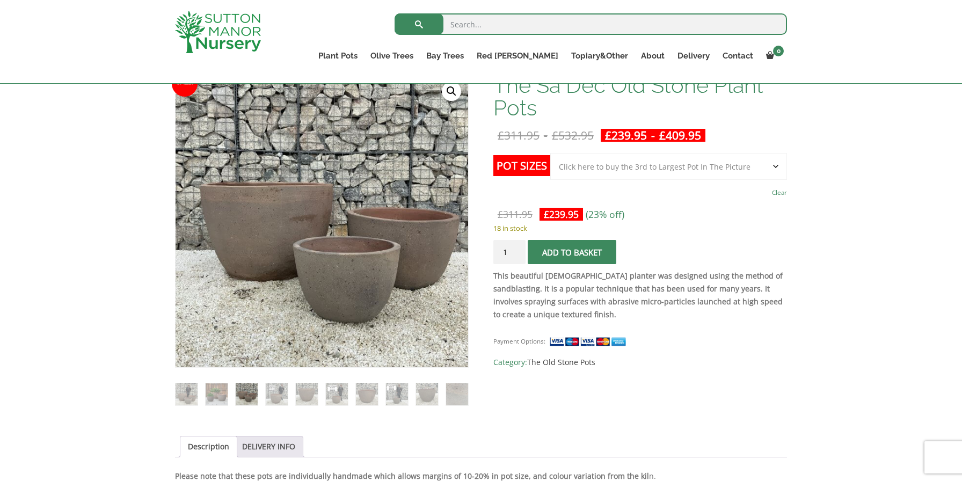
scroll to position [157, 0]
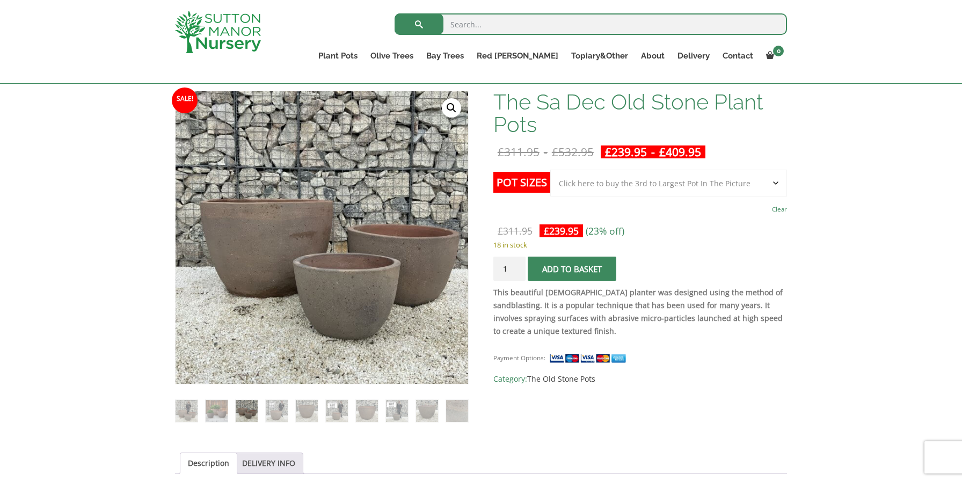
click at [648, 182] on select "Choose an option Click here to buy the 3rd to Largest Pot In The Picture Click …" at bounding box center [668, 183] width 237 height 27
click at [569, 180] on select "Choose an option Click here to buy the 3rd to Largest Pot In The Picture Click …" at bounding box center [668, 183] width 237 height 27
click at [607, 185] on select "Choose an option Click here to buy the 3rd to Largest Pot In The Picture Click …" at bounding box center [668, 183] width 237 height 27
select select "Click here to buy the 3rd to Largest Pot In The Picture"
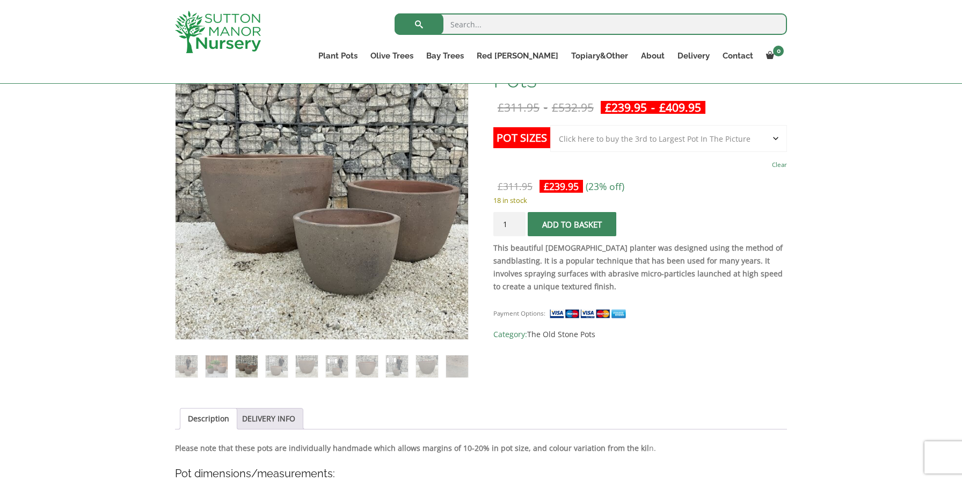
scroll to position [201, 0]
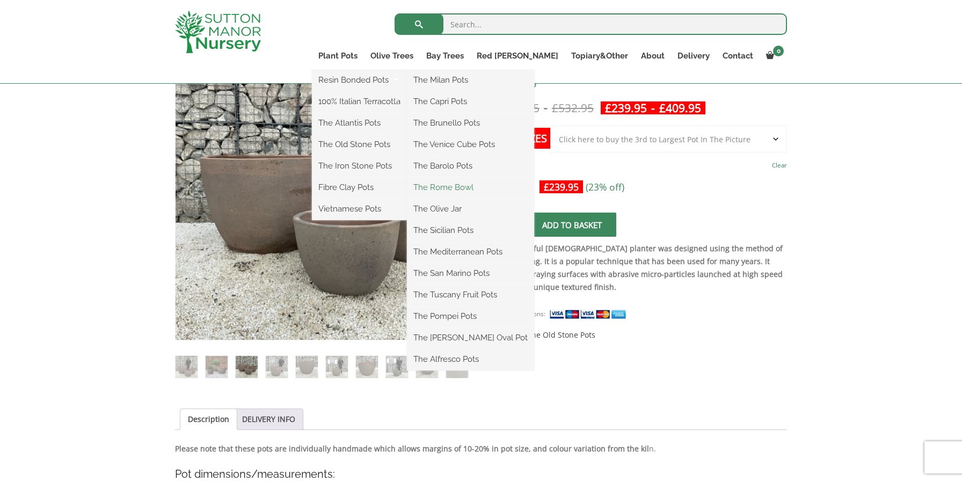
click at [491, 188] on link "The Rome Bowl" at bounding box center [470, 187] width 127 height 16
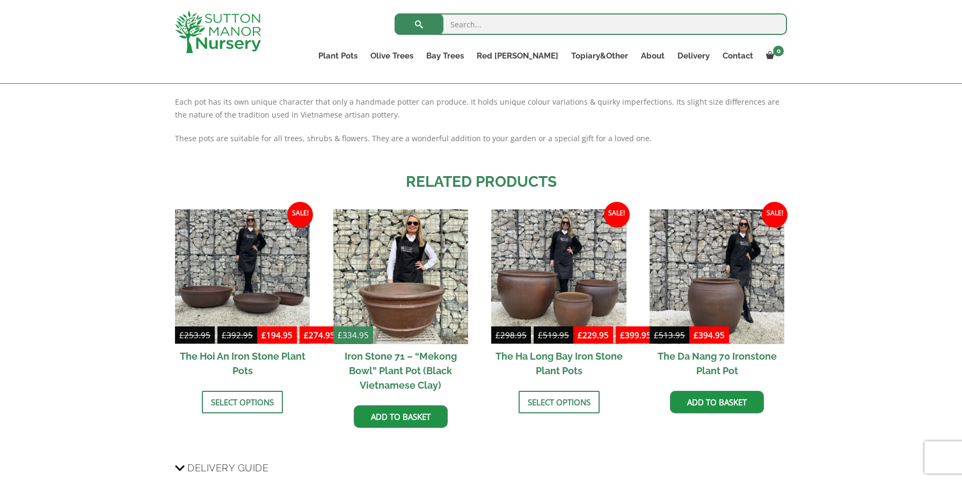
scroll to position [678, 0]
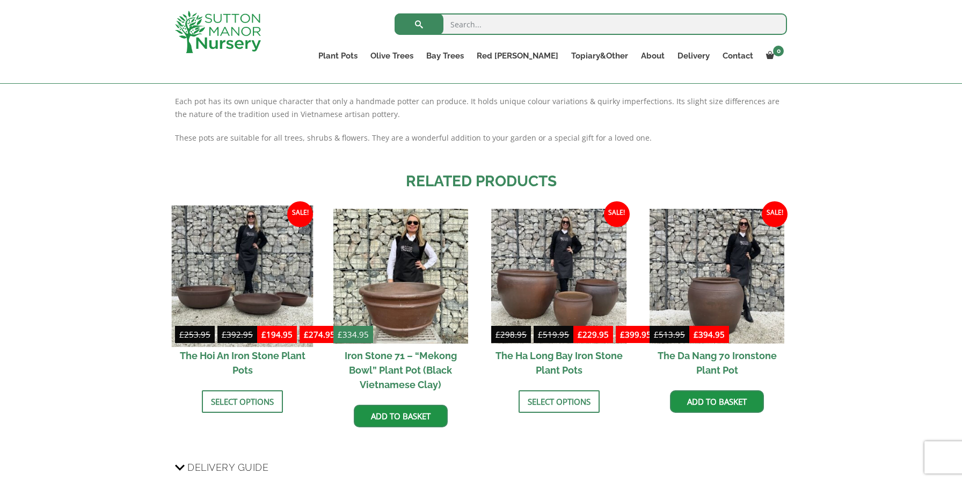
click at [194, 295] on img at bounding box center [243, 276] width 142 height 142
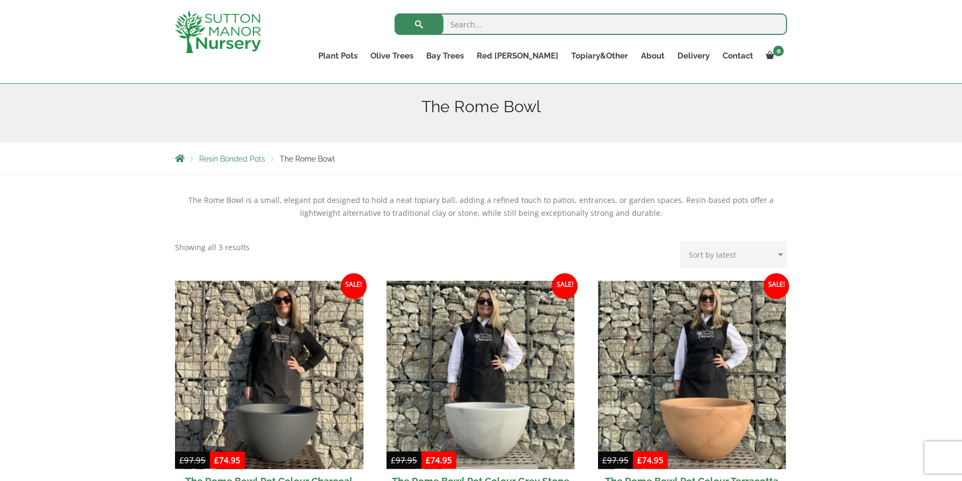
scroll to position [66, 0]
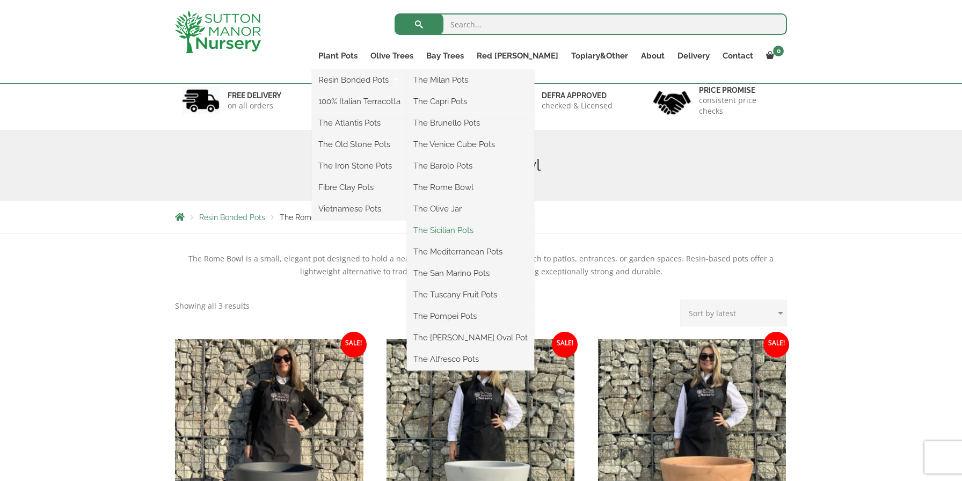
click at [502, 229] on link "The Sicilian Pots" at bounding box center [470, 230] width 127 height 16
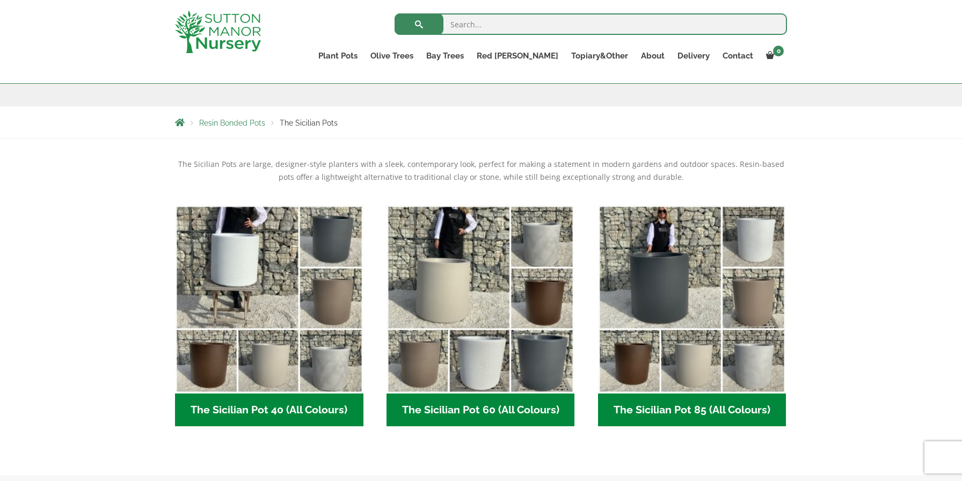
scroll to position [166, 0]
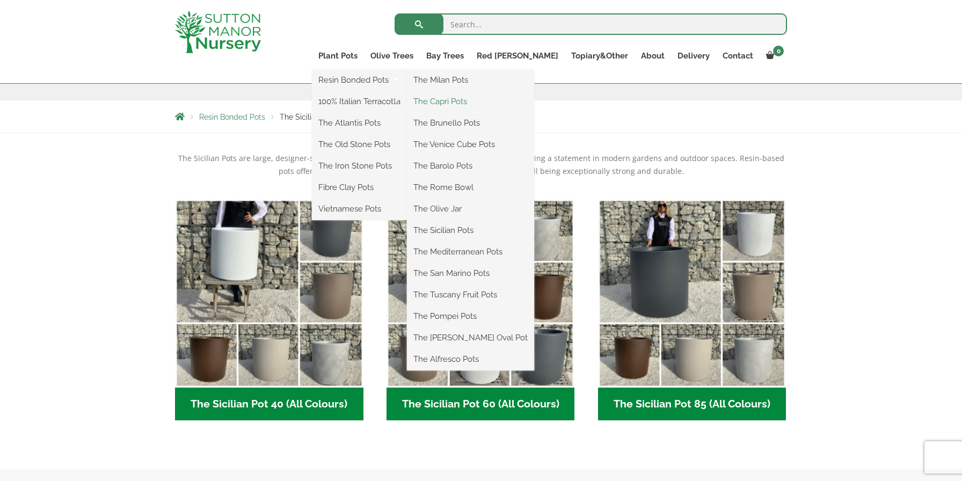
click at [486, 101] on link "The Capri Pots" at bounding box center [470, 101] width 127 height 16
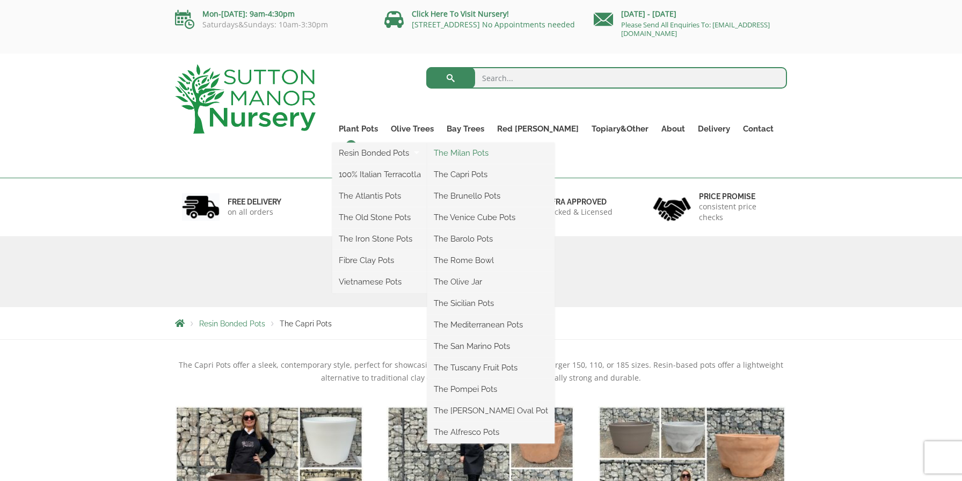
click at [493, 154] on link "The Milan Pots" at bounding box center [490, 153] width 127 height 16
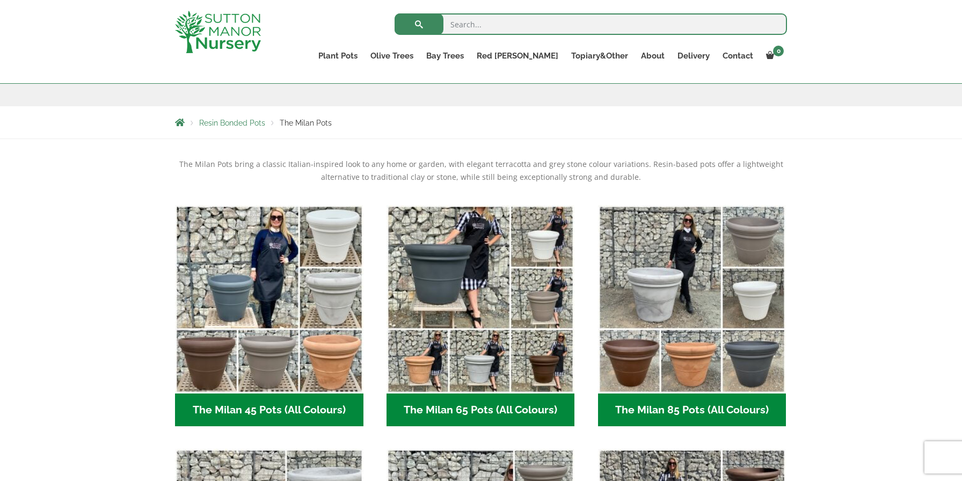
scroll to position [163, 0]
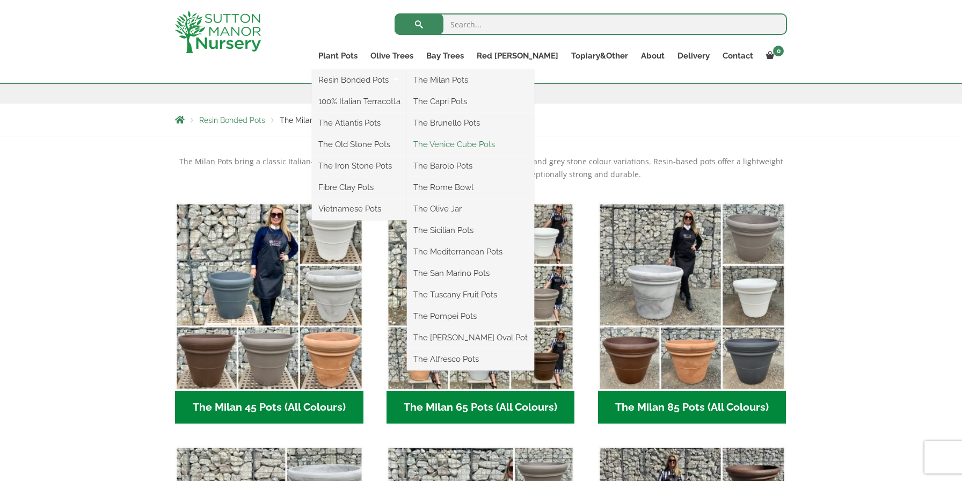
click at [502, 150] on link "The Venice Cube Pots" at bounding box center [470, 144] width 127 height 16
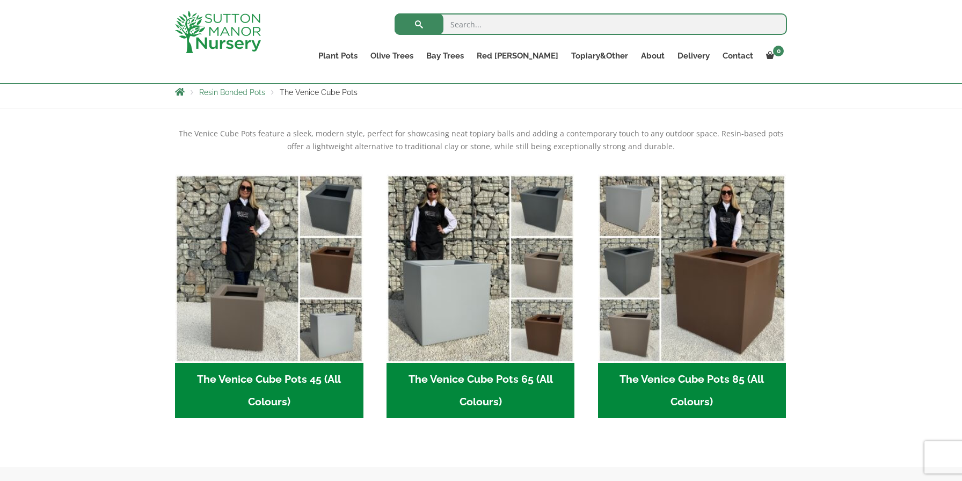
scroll to position [193, 0]
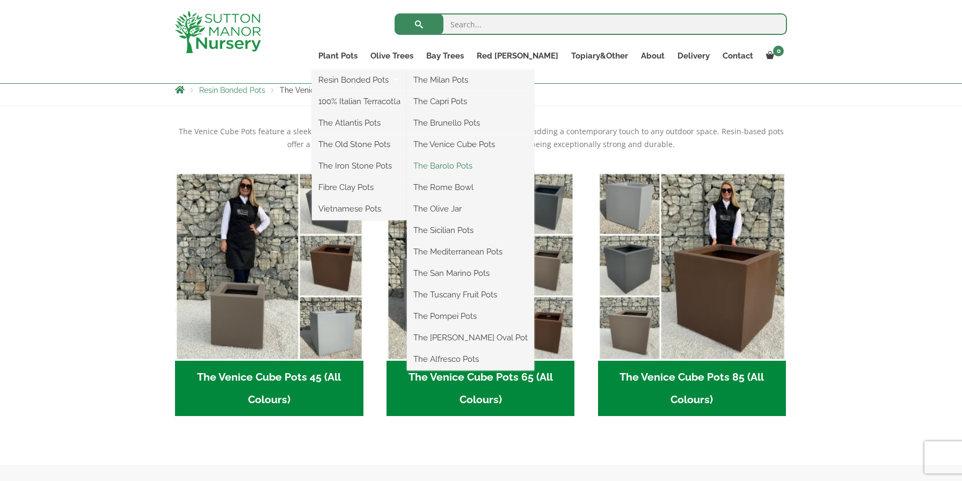
click at [510, 163] on link "The Barolo Pots" at bounding box center [470, 166] width 127 height 16
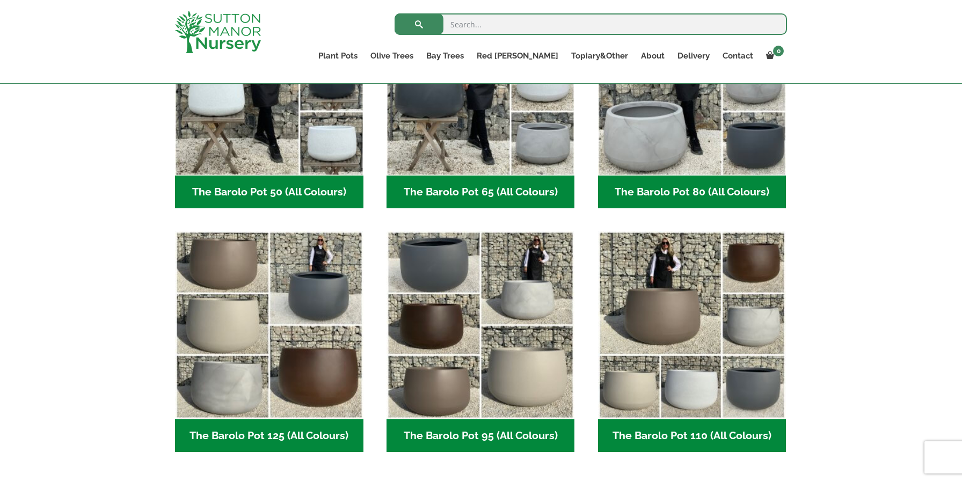
scroll to position [380, 0]
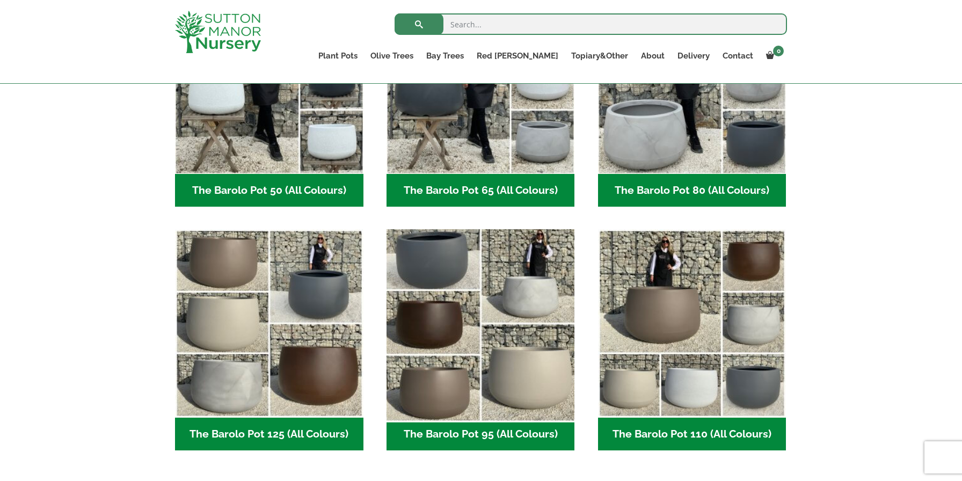
click at [515, 287] on img "Visit product category The Barolo Pot 95 (All Colours)" at bounding box center [481, 324] width 198 height 198
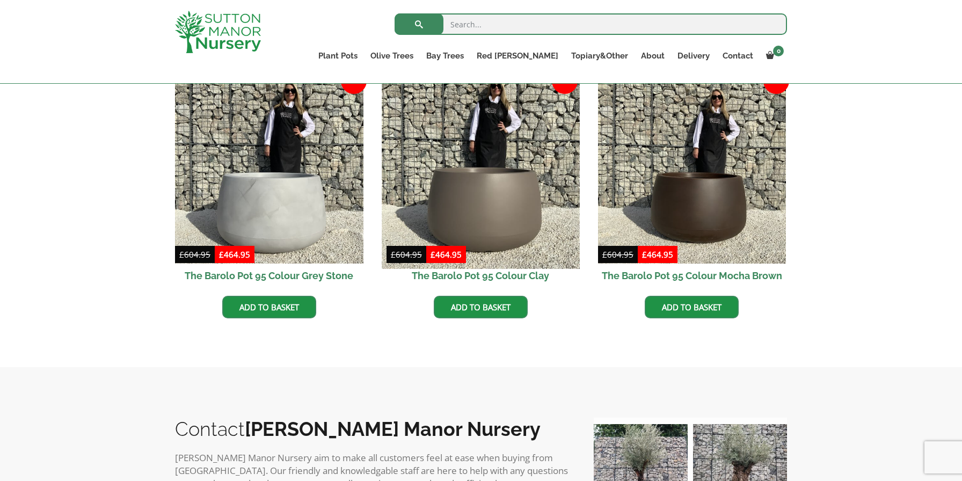
scroll to position [551, 0]
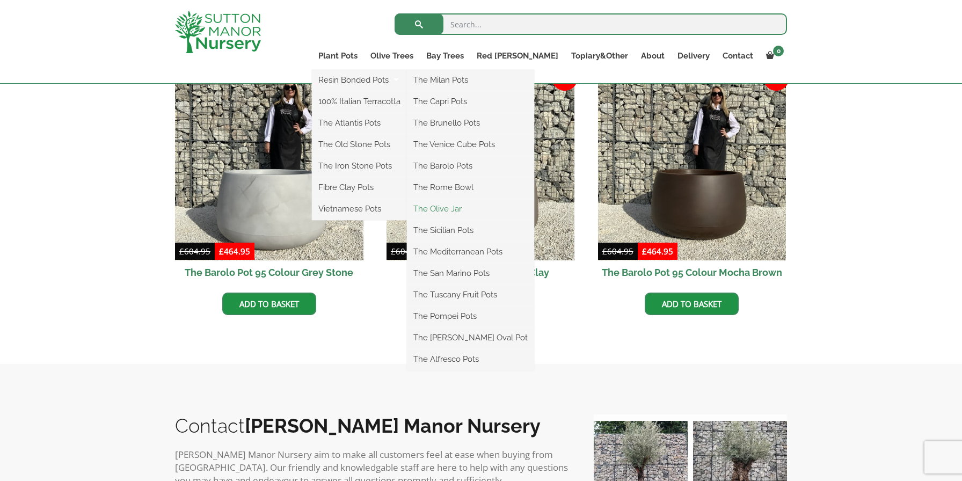
click at [495, 207] on link "The Olive Jar" at bounding box center [470, 209] width 127 height 16
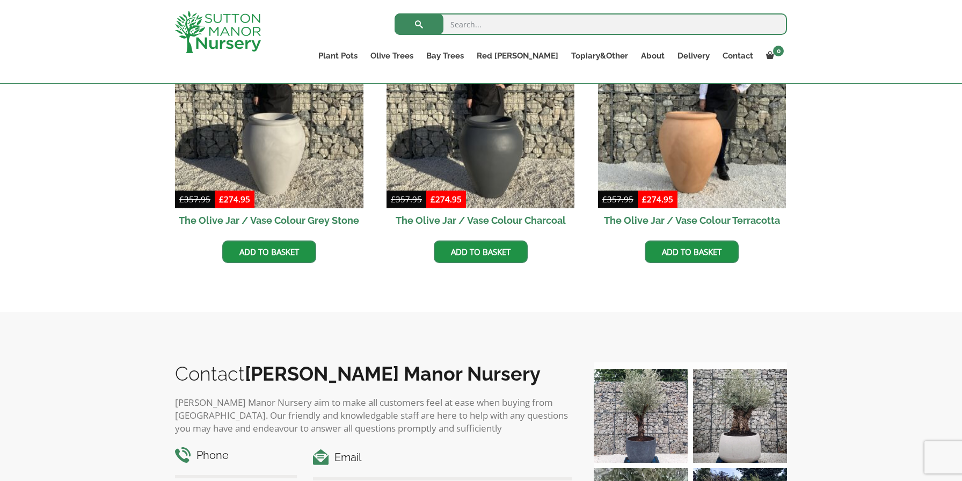
scroll to position [384, 0]
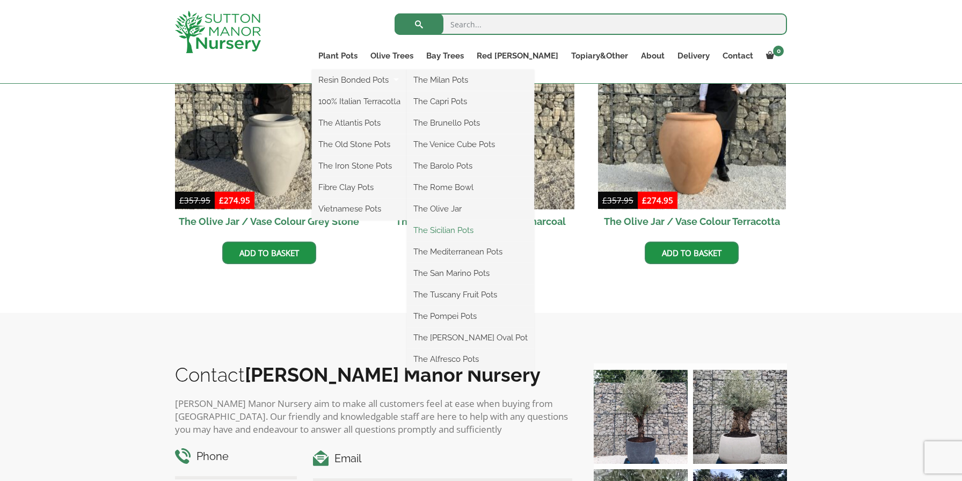
click at [505, 229] on link "The Sicilian Pots" at bounding box center [470, 230] width 127 height 16
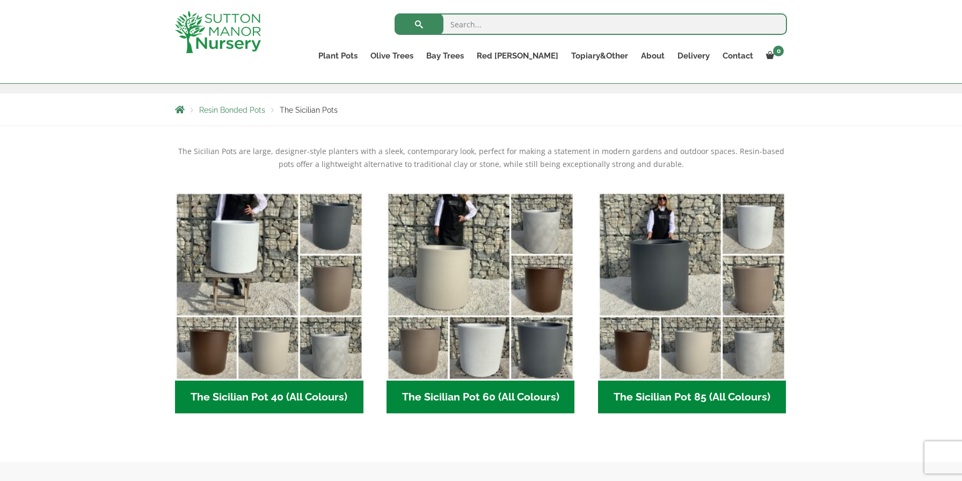
scroll to position [177, 0]
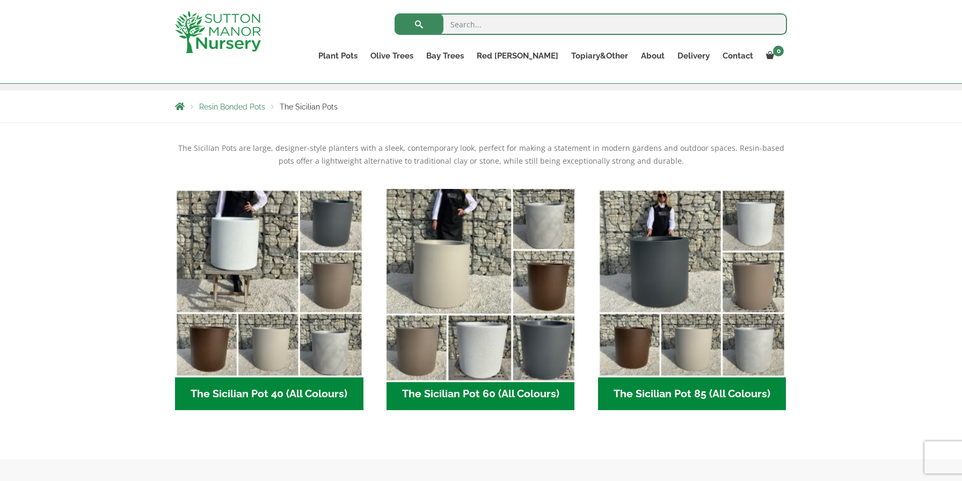
click at [495, 285] on img "Visit product category The Sicilian Pot 60 (All Colours)" at bounding box center [481, 283] width 198 height 198
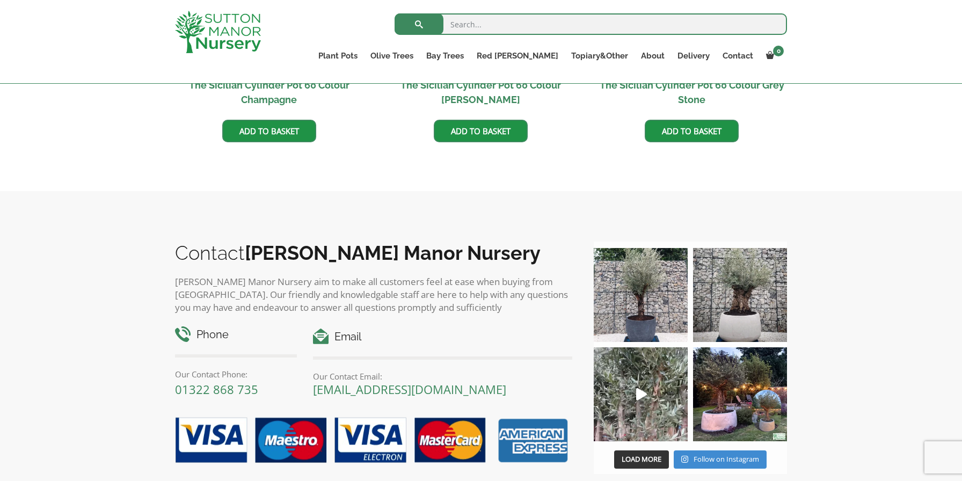
scroll to position [756, 0]
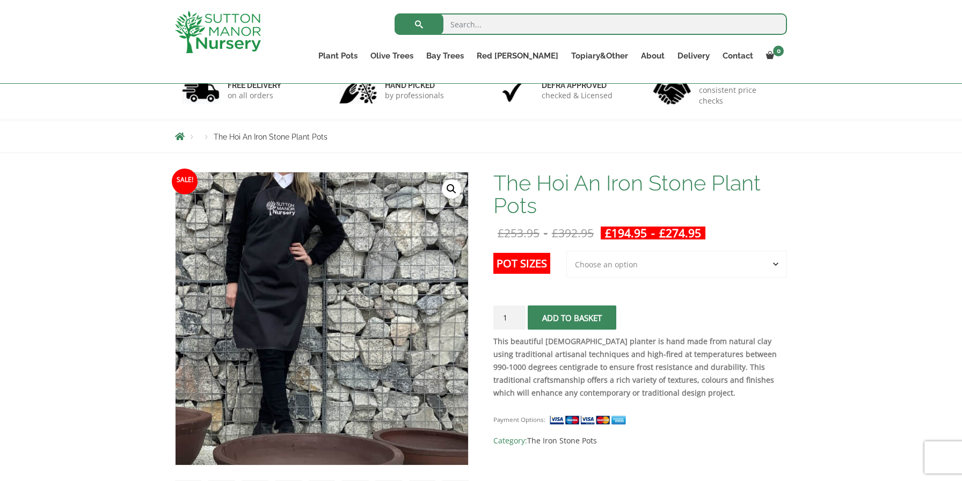
scroll to position [81, 0]
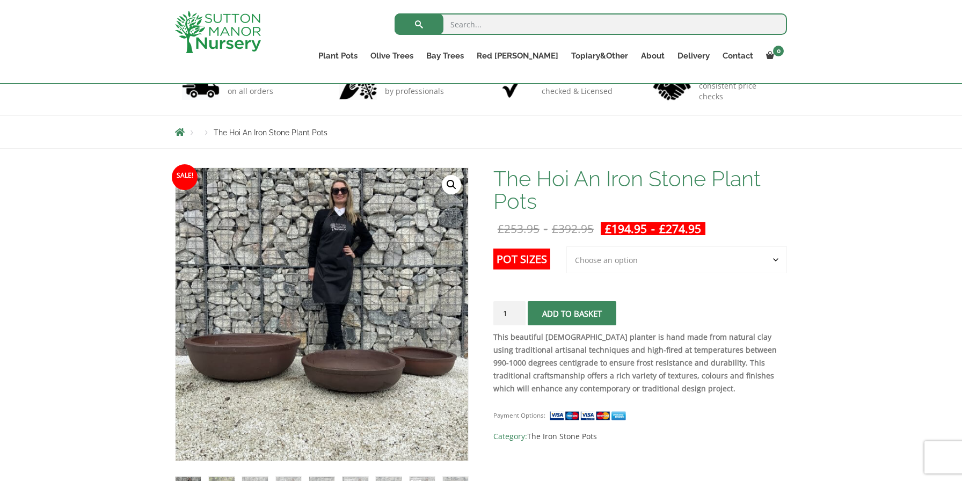
click at [631, 264] on select "Choose an option 3rd to Largest Pot In The Picture 2nd to Largest Pot In The Pi…" at bounding box center [676, 259] width 221 height 27
select select "Largest pot In The Picture"
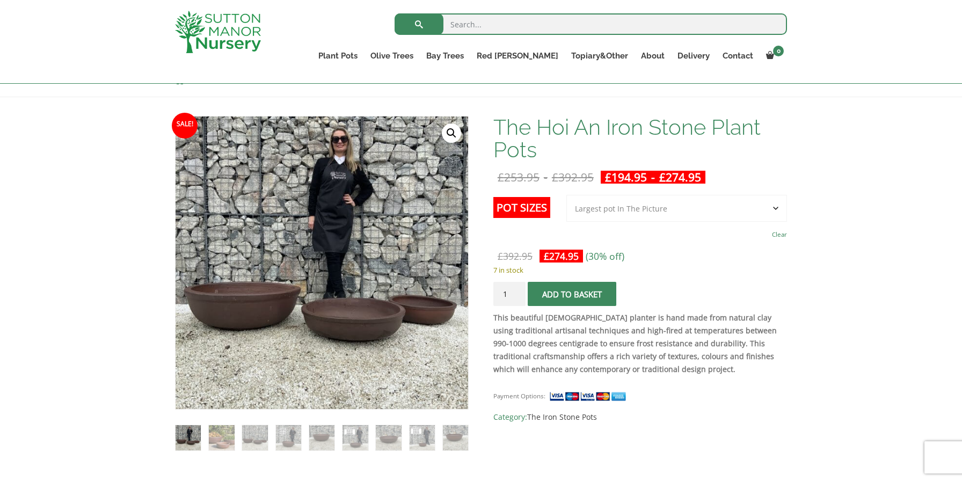
scroll to position [130, 0]
